Goal: Transaction & Acquisition: Obtain resource

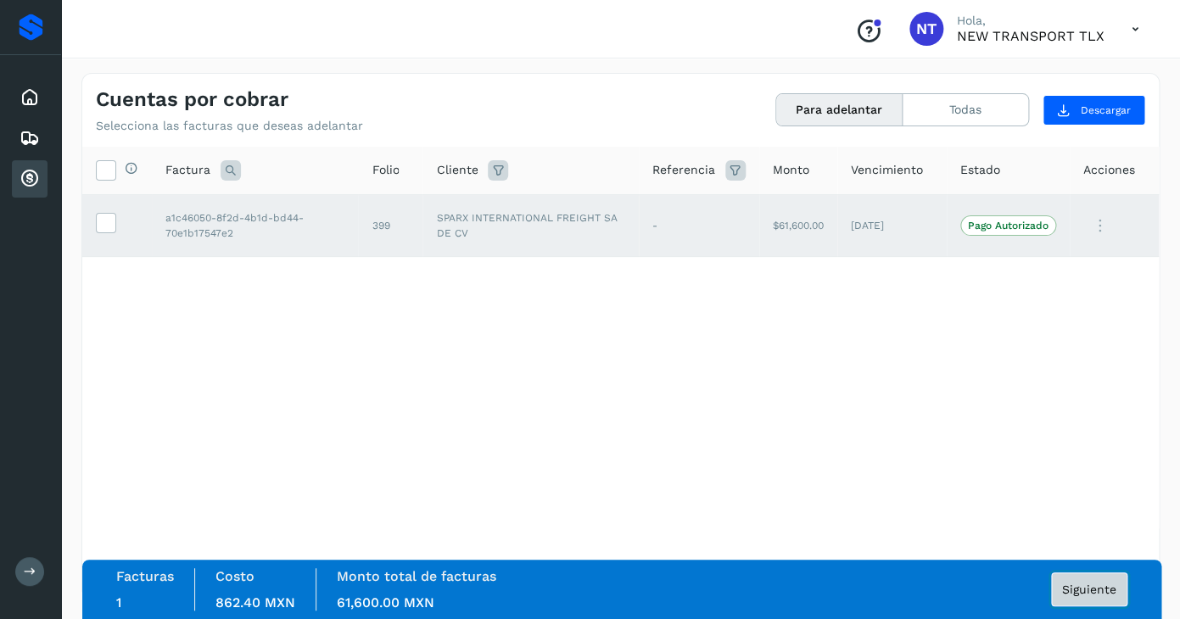
click at [1091, 587] on span "Siguiente" at bounding box center [1089, 590] width 54 height 12
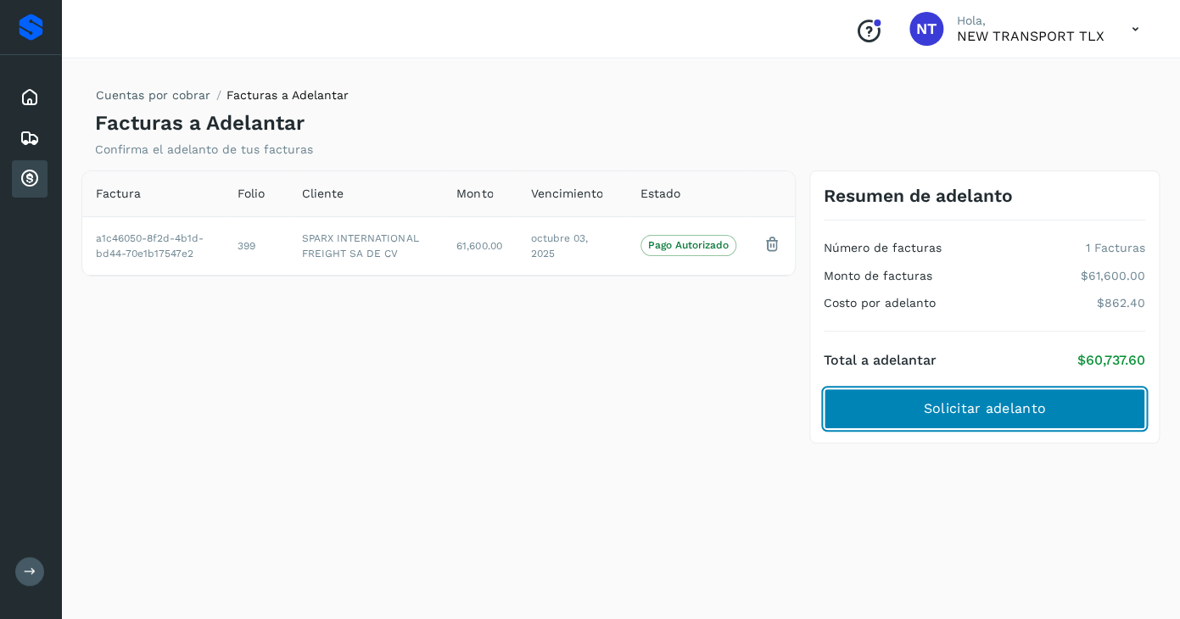
click at [1005, 407] on span "Solicitar adelanto" at bounding box center [984, 409] width 122 height 19
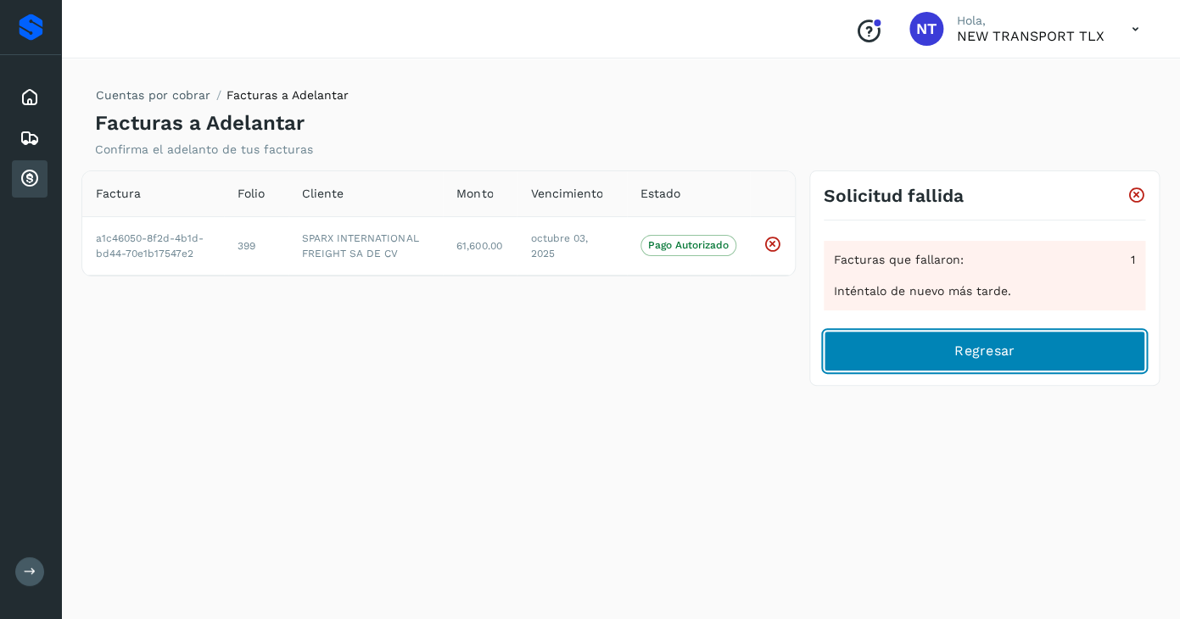
click at [882, 361] on button "Regresar" at bounding box center [985, 351] width 322 height 41
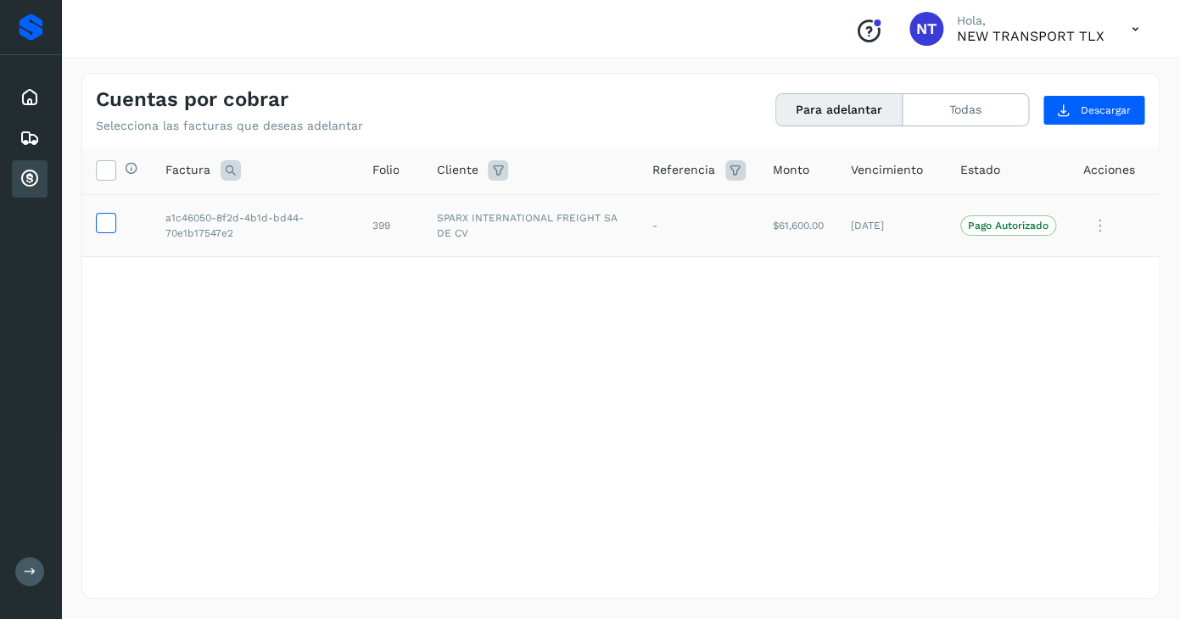
click at [109, 221] on icon at bounding box center [106, 222] width 18 height 18
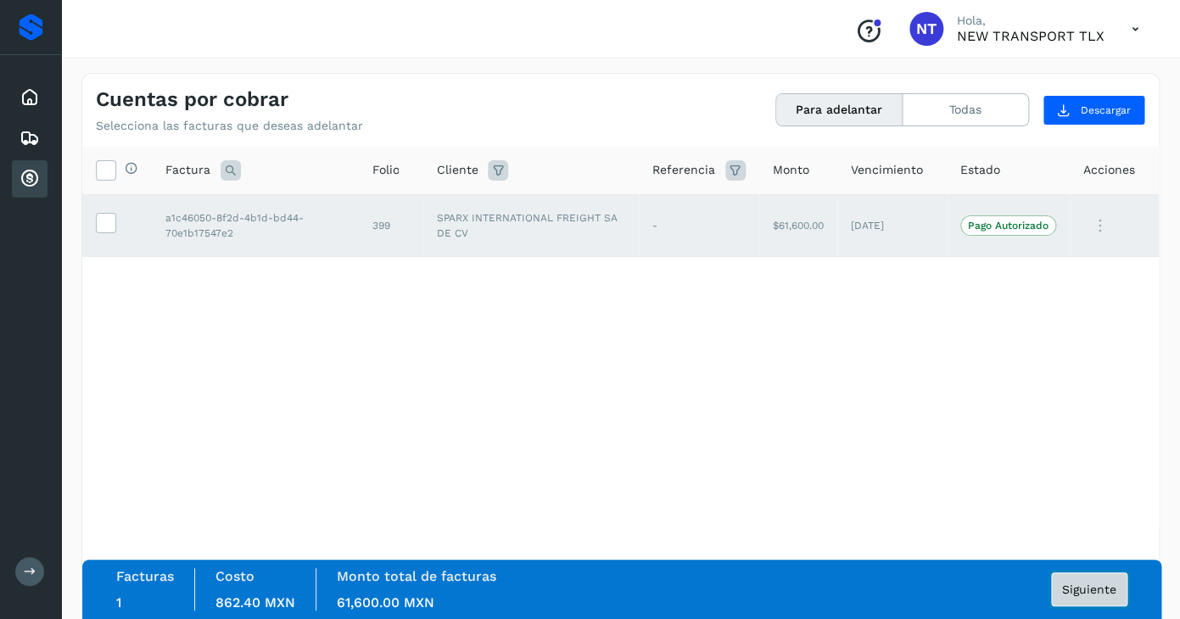
click at [1102, 584] on span "Siguiente" at bounding box center [1089, 590] width 54 height 12
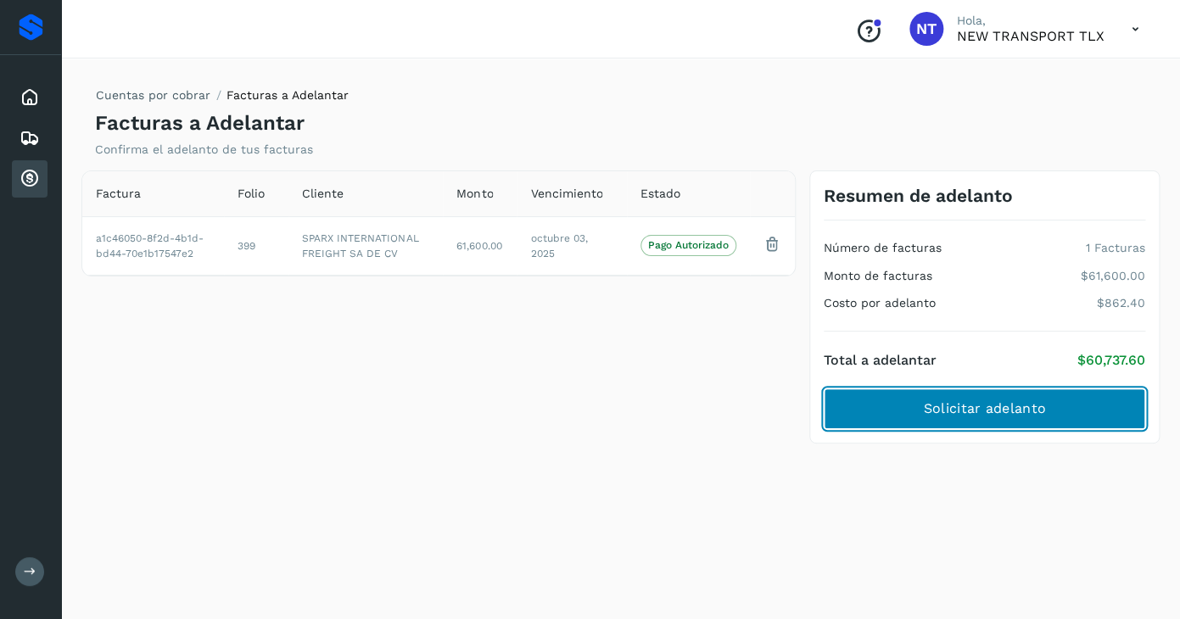
click at [1009, 398] on button "Solicitar adelanto" at bounding box center [985, 409] width 322 height 41
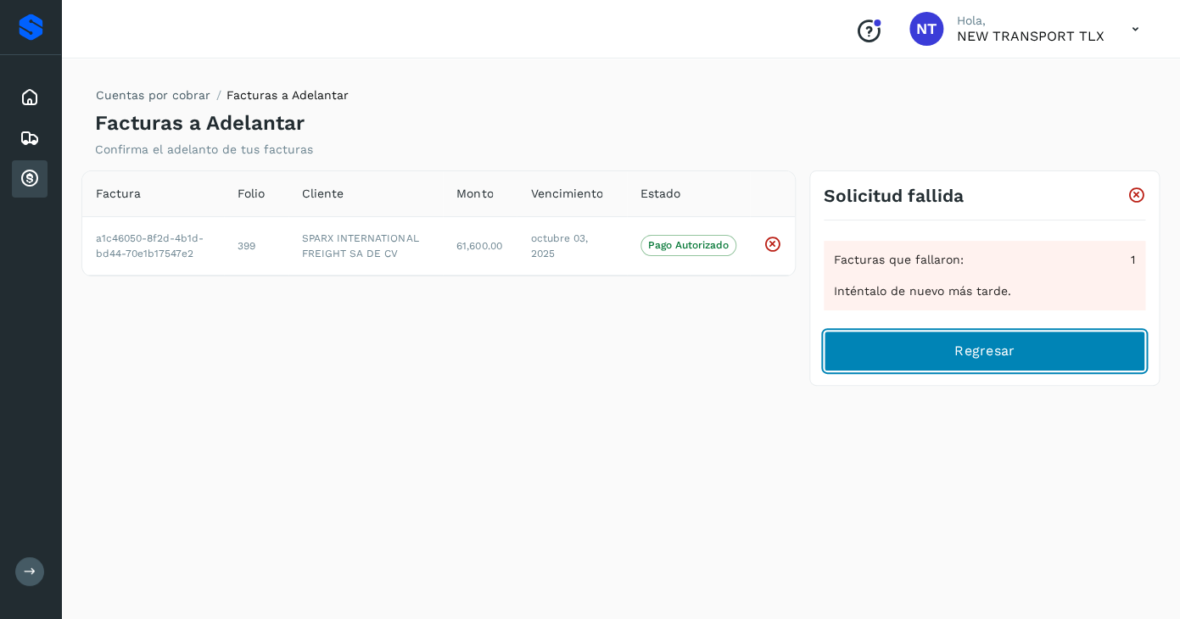
click at [1002, 357] on span "Regresar" at bounding box center [984, 351] width 60 height 19
